Goal: Information Seeking & Learning: Check status

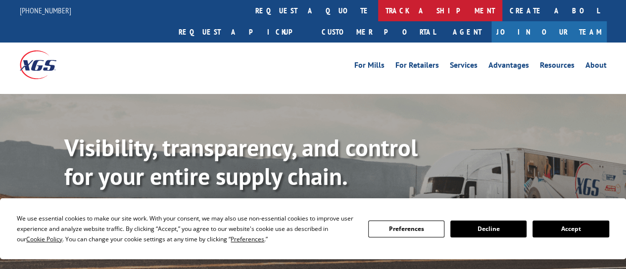
click at [378, 12] on link "track a shipment" at bounding box center [440, 10] width 124 height 21
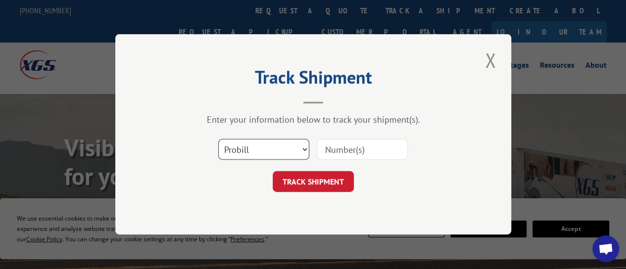
click at [302, 151] on select "Select category... Probill BOL PO" at bounding box center [263, 150] width 91 height 21
select select "bol"
click at [218, 140] on select "Select category... Probill BOL PO" at bounding box center [263, 150] width 91 height 21
click at [344, 151] on input at bounding box center [362, 150] width 91 height 21
paste input "6773174"
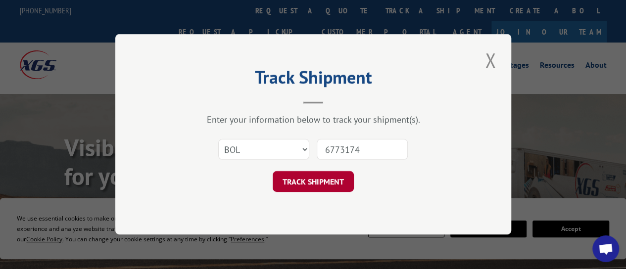
type input "6773174"
click at [329, 179] on button "TRACK SHIPMENT" at bounding box center [313, 182] width 81 height 21
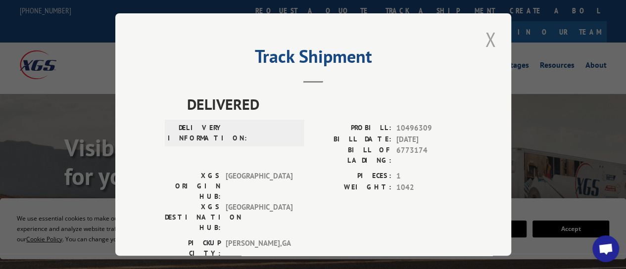
click at [483, 36] on button "Close modal" at bounding box center [490, 39] width 17 height 27
